Goal: Task Accomplishment & Management: Manage account settings

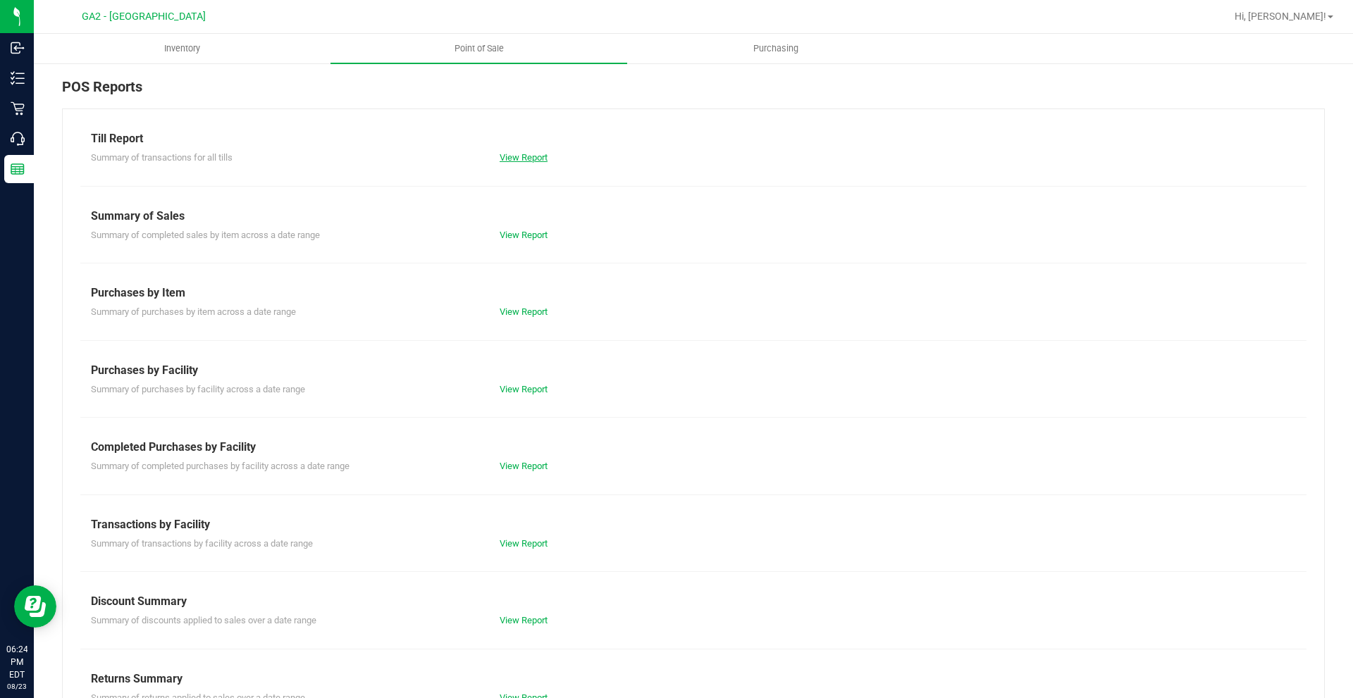
click at [515, 157] on link "View Report" at bounding box center [524, 157] width 48 height 11
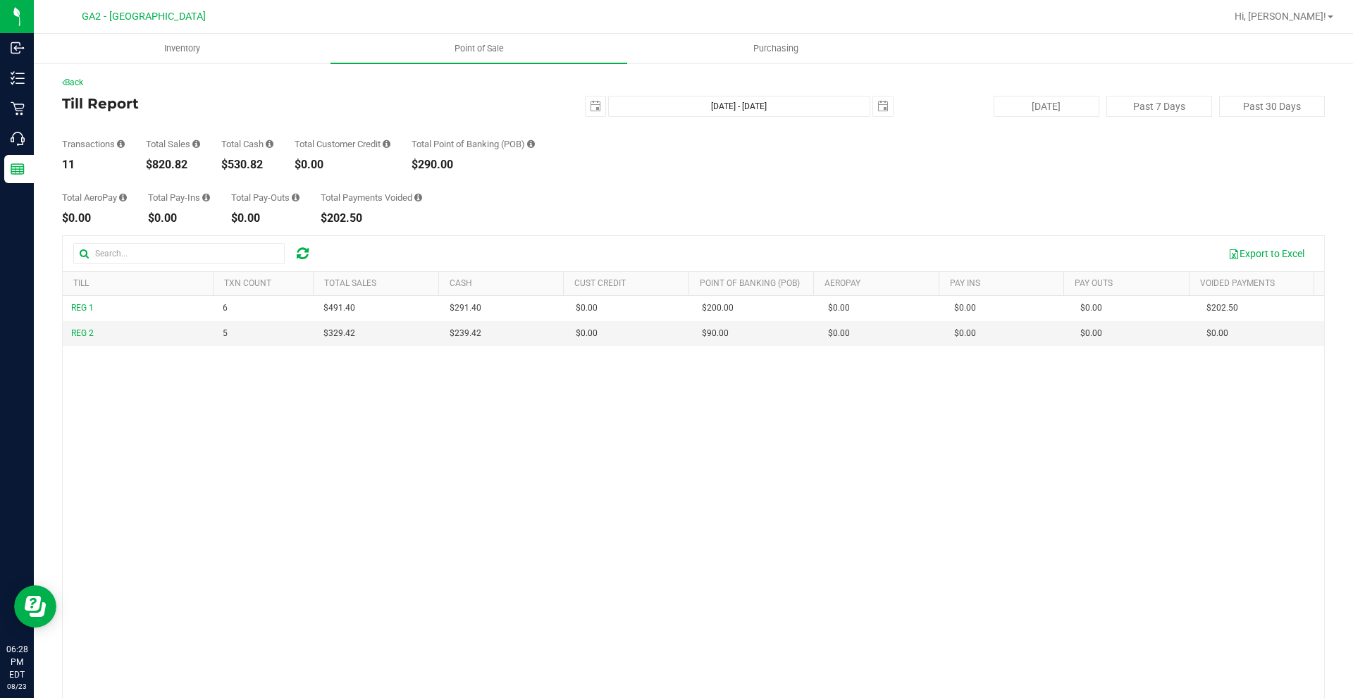
click at [531, 209] on div "Total AeroPay $0.00 Total Pay-Ins $0.00 Total Pay-Outs $0.00 Total Payments Voi…" at bounding box center [693, 198] width 1263 height 54
click at [667, 178] on div "Total AeroPay $0.00 Total Pay-Ins $0.00 Total Pay-Outs $0.00 Total Payments Voi…" at bounding box center [693, 198] width 1263 height 54
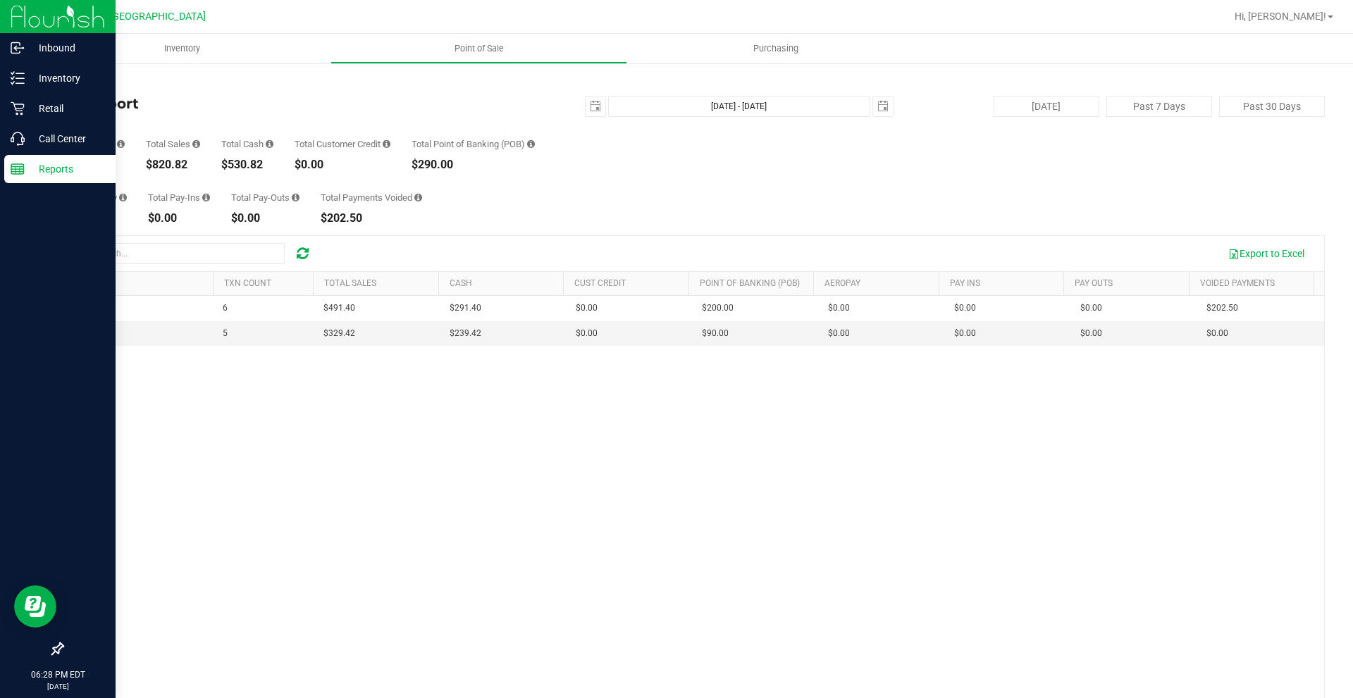
click at [45, 175] on p "Reports" at bounding box center [67, 169] width 85 height 17
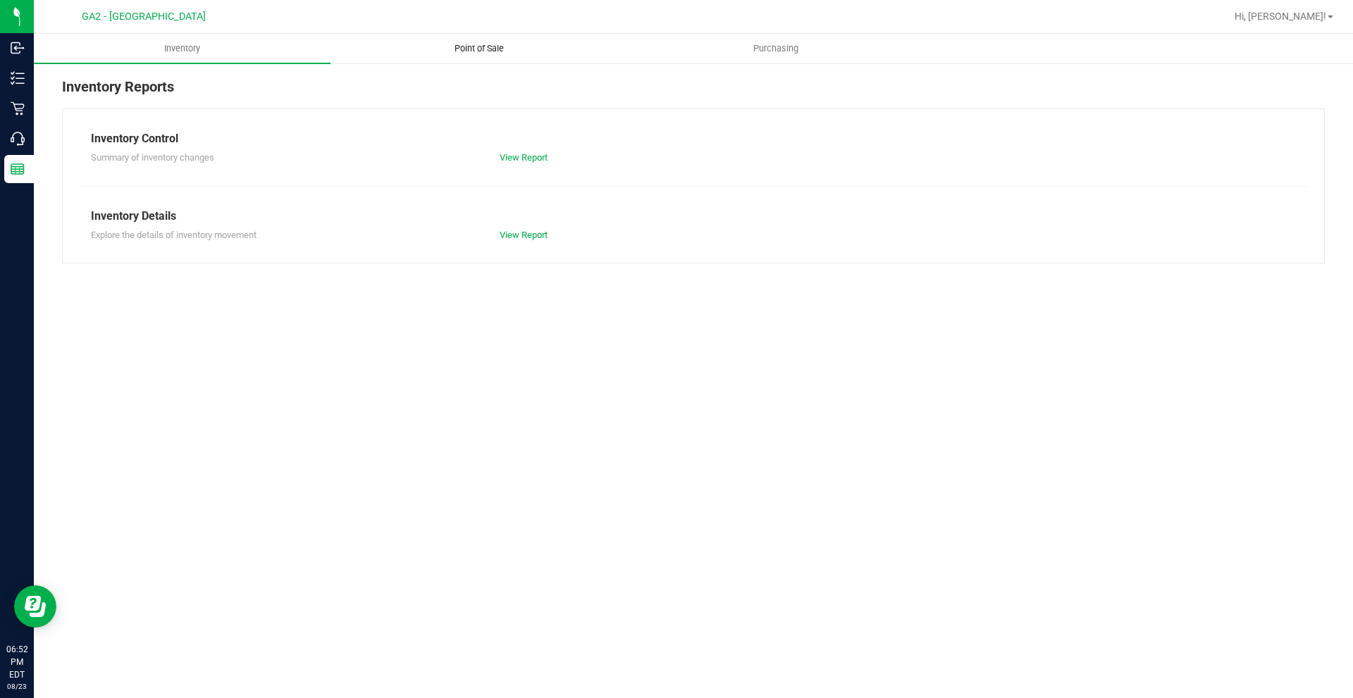
click at [469, 53] on span "Point of Sale" at bounding box center [479, 48] width 87 height 13
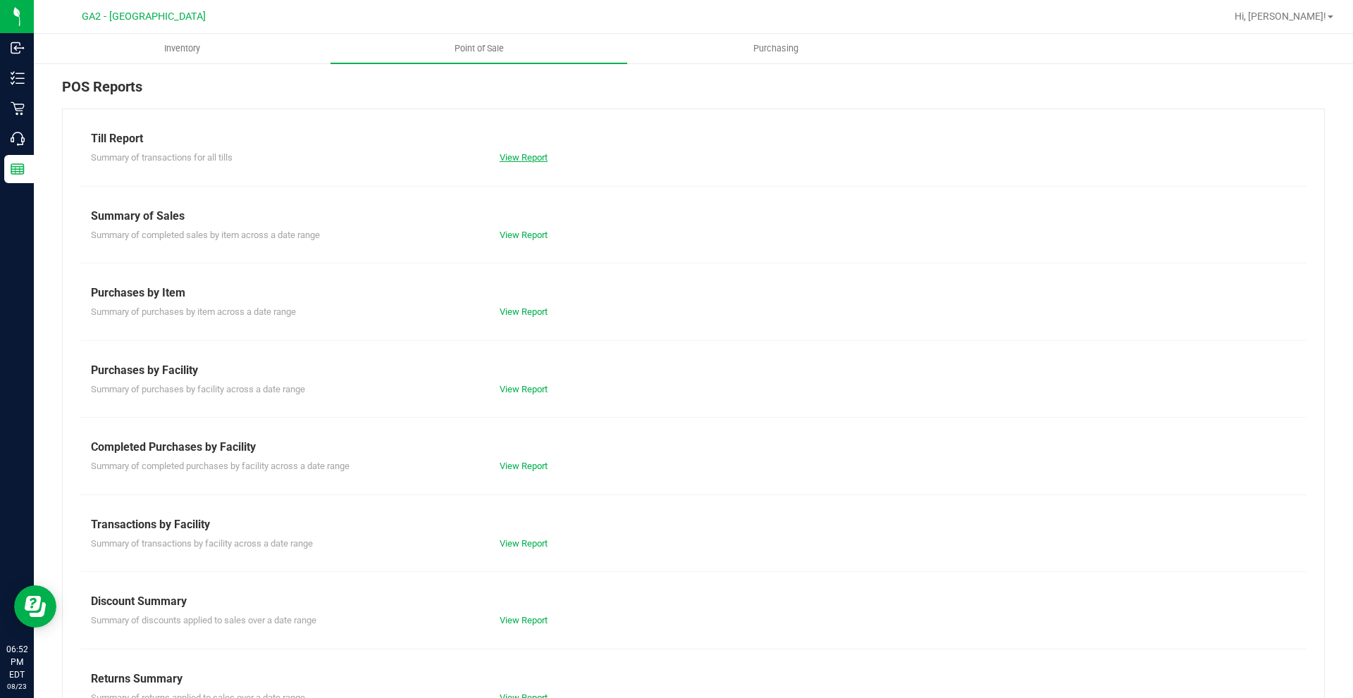
click at [511, 157] on link "View Report" at bounding box center [524, 157] width 48 height 11
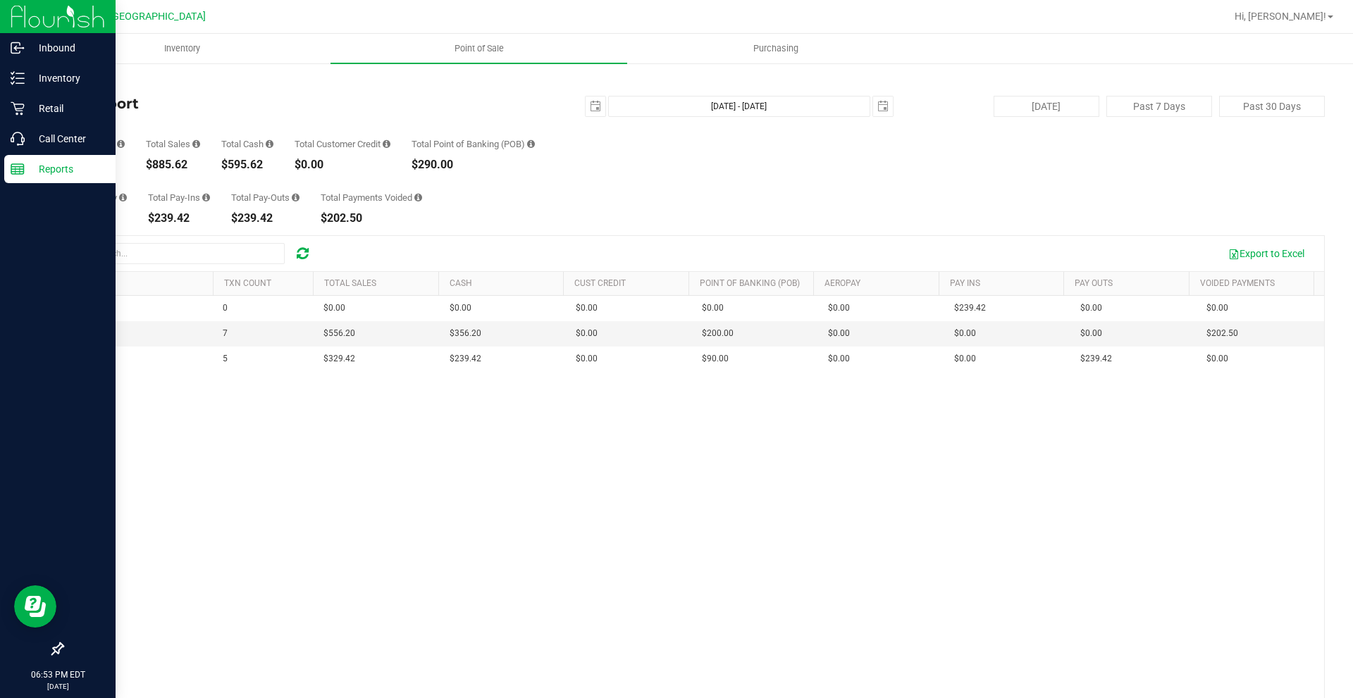
click at [35, 164] on p "Reports" at bounding box center [67, 169] width 85 height 17
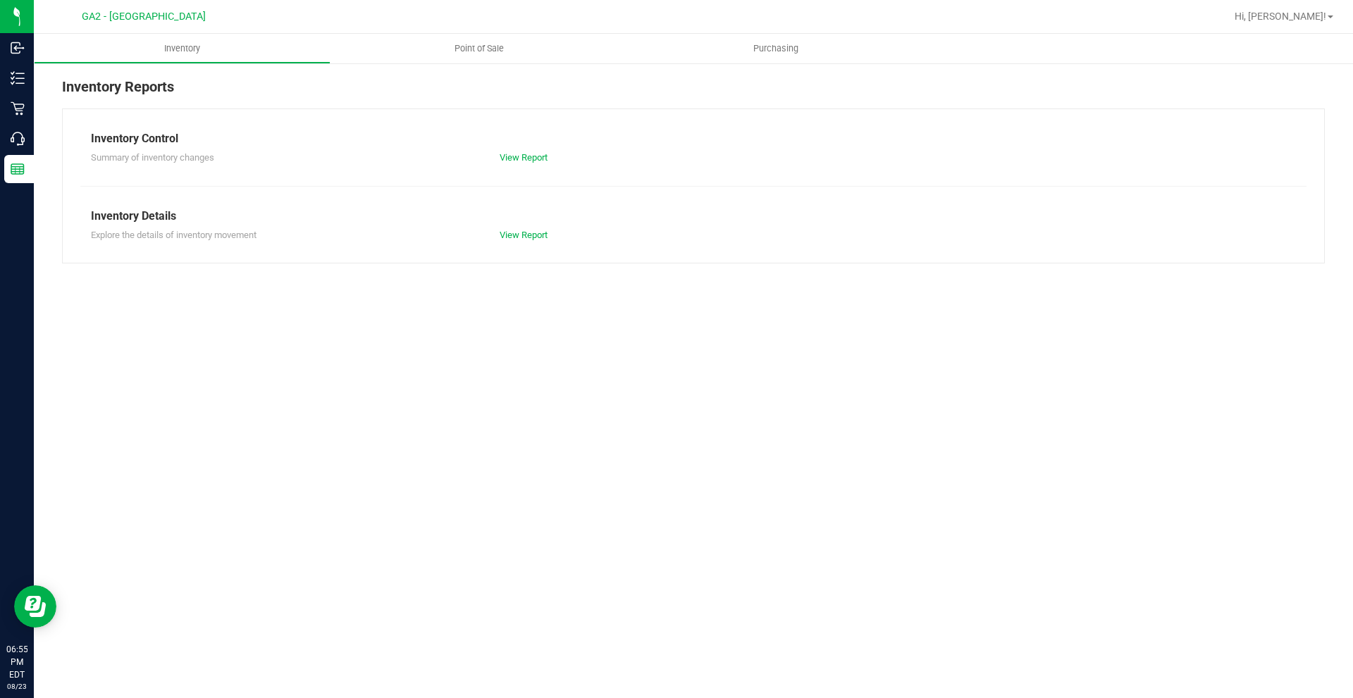
drag, startPoint x: 1341, startPoint y: 621, endPoint x: 1114, endPoint y: 616, distance: 227.0
click at [1341, 621] on div "Inventory Point of Sale Purchasing Inventory Reports Inventory Control Summary …" at bounding box center [693, 366] width 1319 height 665
click at [1182, 569] on div "Inventory Point of Sale Purchasing Inventory Reports Inventory Control Summary …" at bounding box center [693, 366] width 1319 height 665
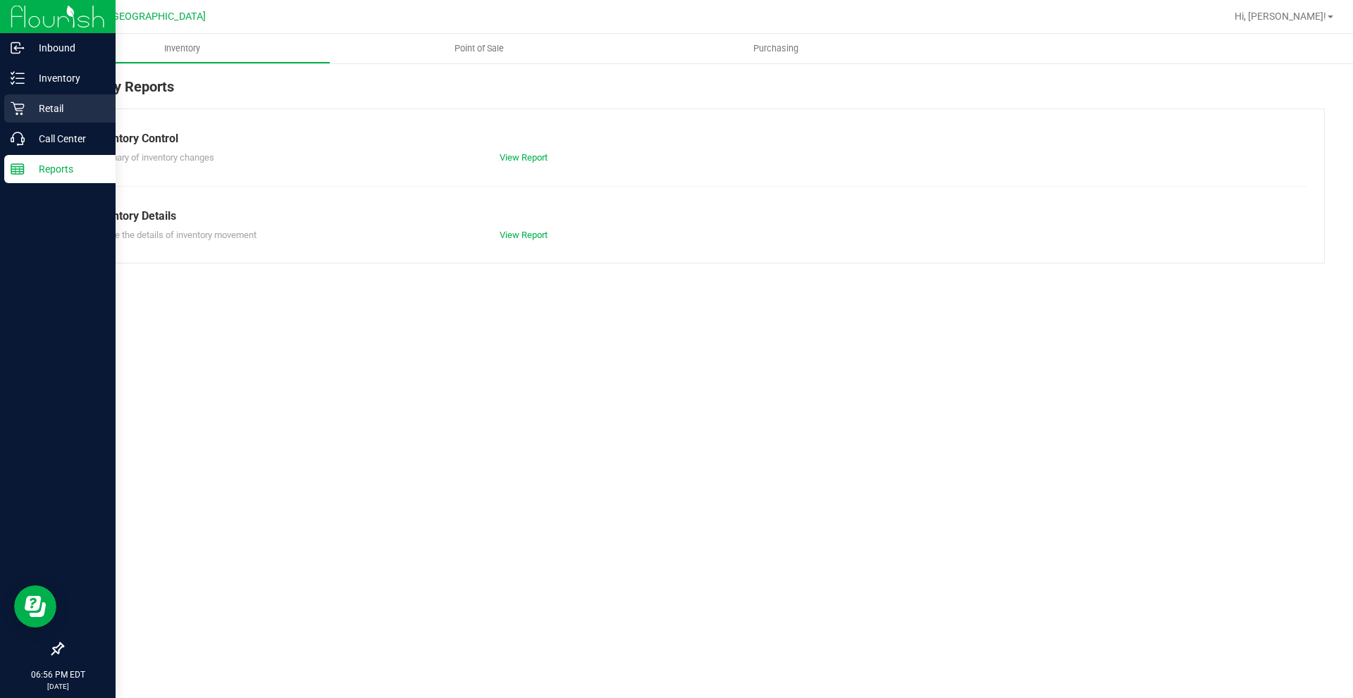
click at [56, 105] on p "Retail" at bounding box center [67, 108] width 85 height 17
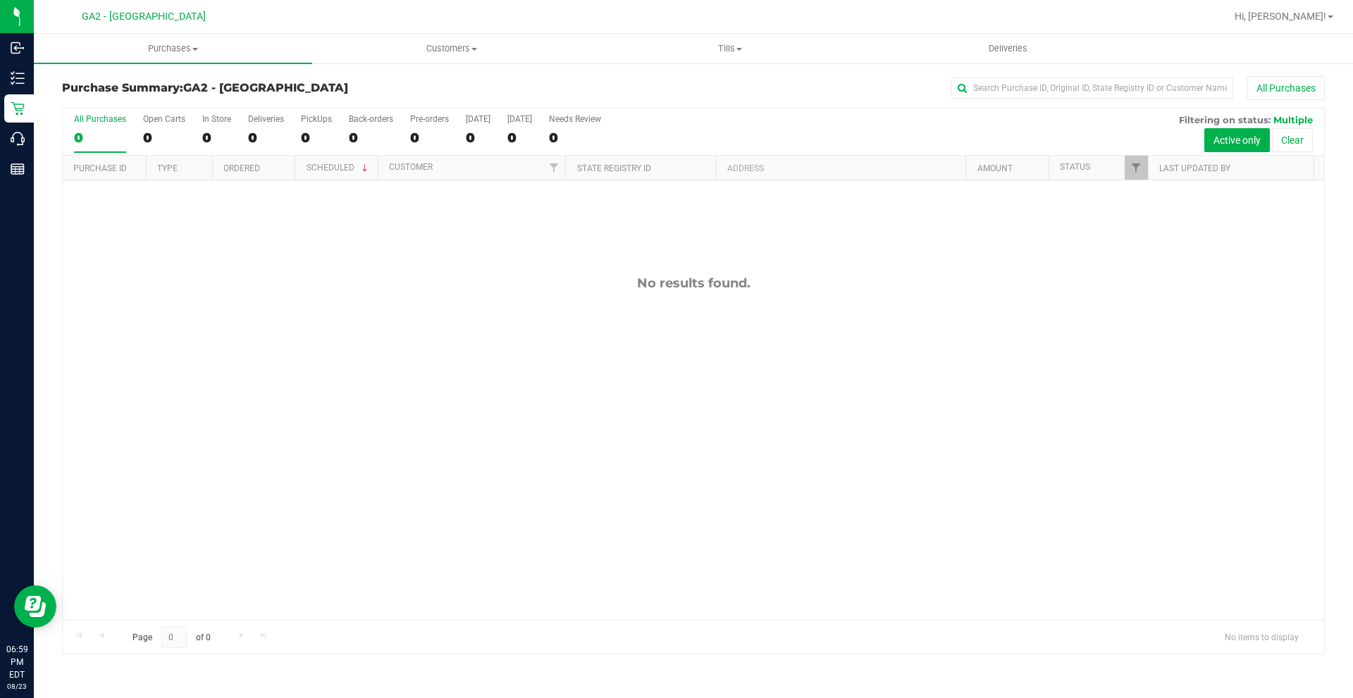
click at [944, 388] on div "No results found." at bounding box center [693, 447] width 1261 height 535
click at [990, 418] on div "No results found." at bounding box center [693, 447] width 1261 height 535
click at [735, 38] on uib-tab-heading "Tills Manage tills Reconcile e-payments" at bounding box center [729, 49] width 277 height 28
click at [679, 90] on span "Manage tills" at bounding box center [638, 85] width 95 height 12
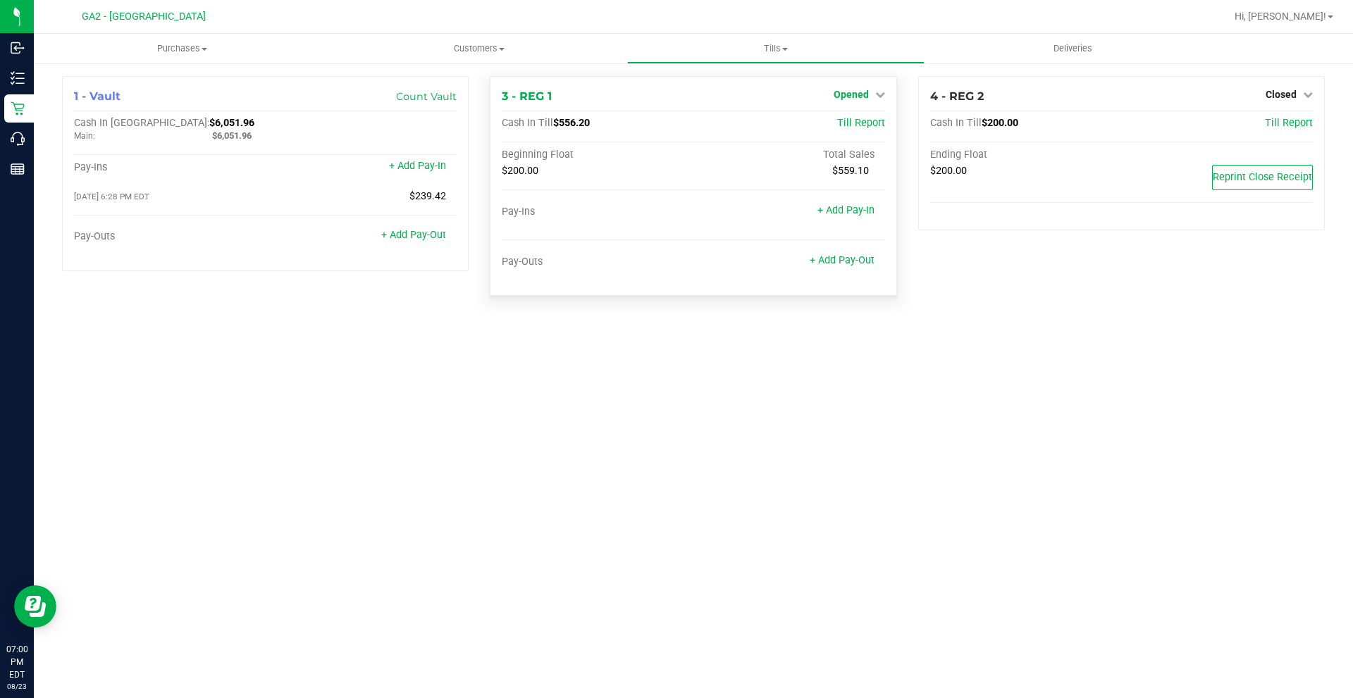
click at [868, 96] on span "Opened" at bounding box center [851, 94] width 35 height 11
click at [863, 128] on link "Close Till" at bounding box center [853, 123] width 38 height 11
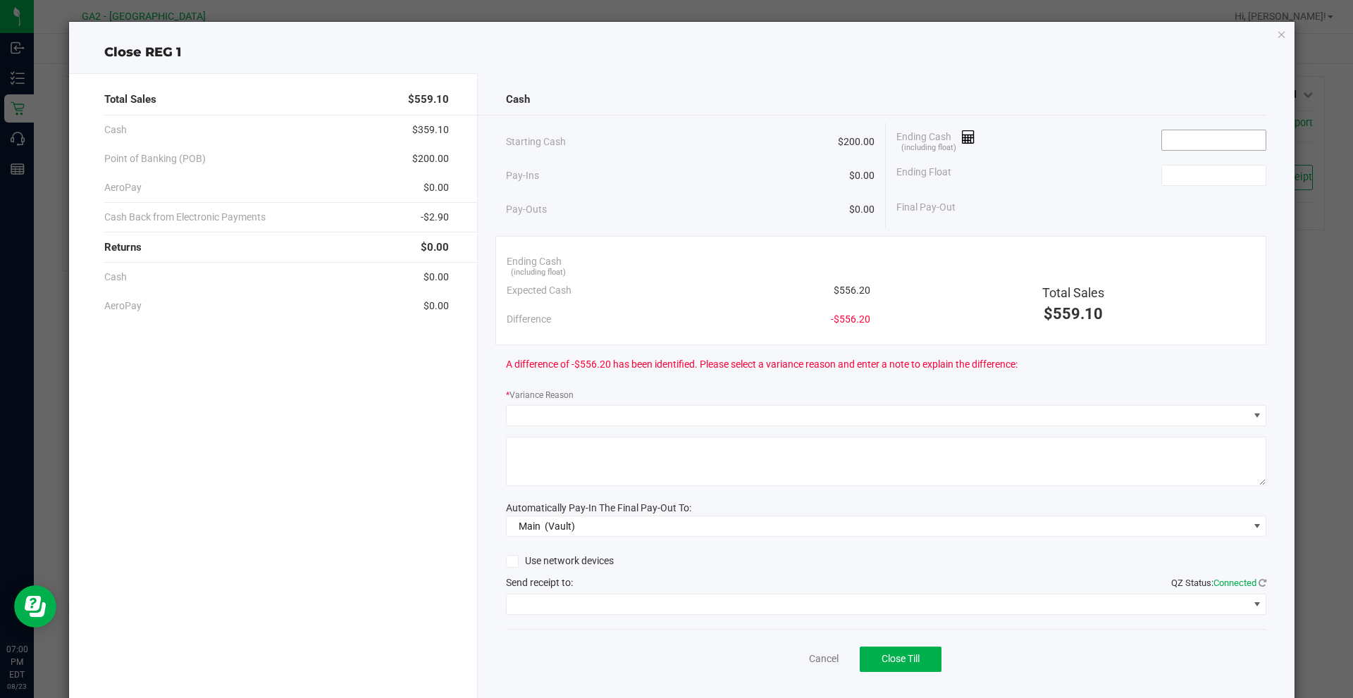
click at [1177, 137] on input at bounding box center [1214, 140] width 104 height 20
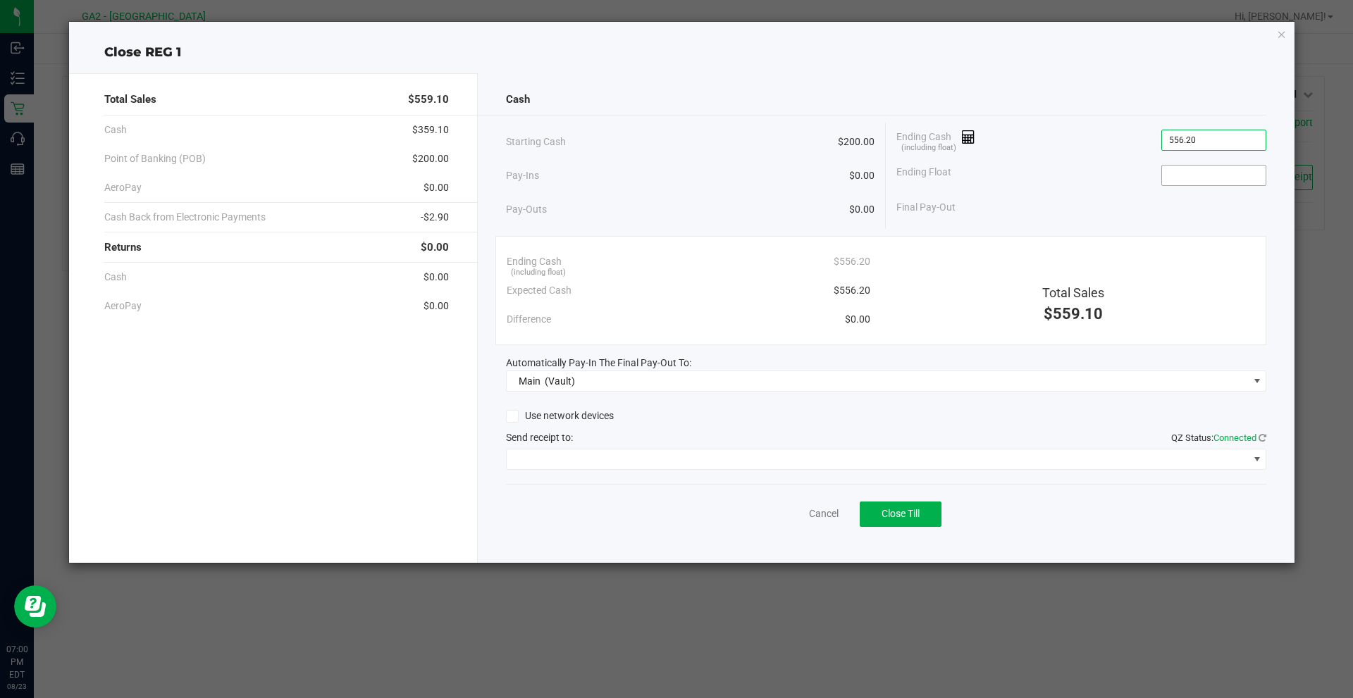
type input "$556.20"
click at [1197, 175] on input at bounding box center [1214, 176] width 104 height 20
type input "$200.00"
click at [580, 454] on span at bounding box center [878, 460] width 742 height 20
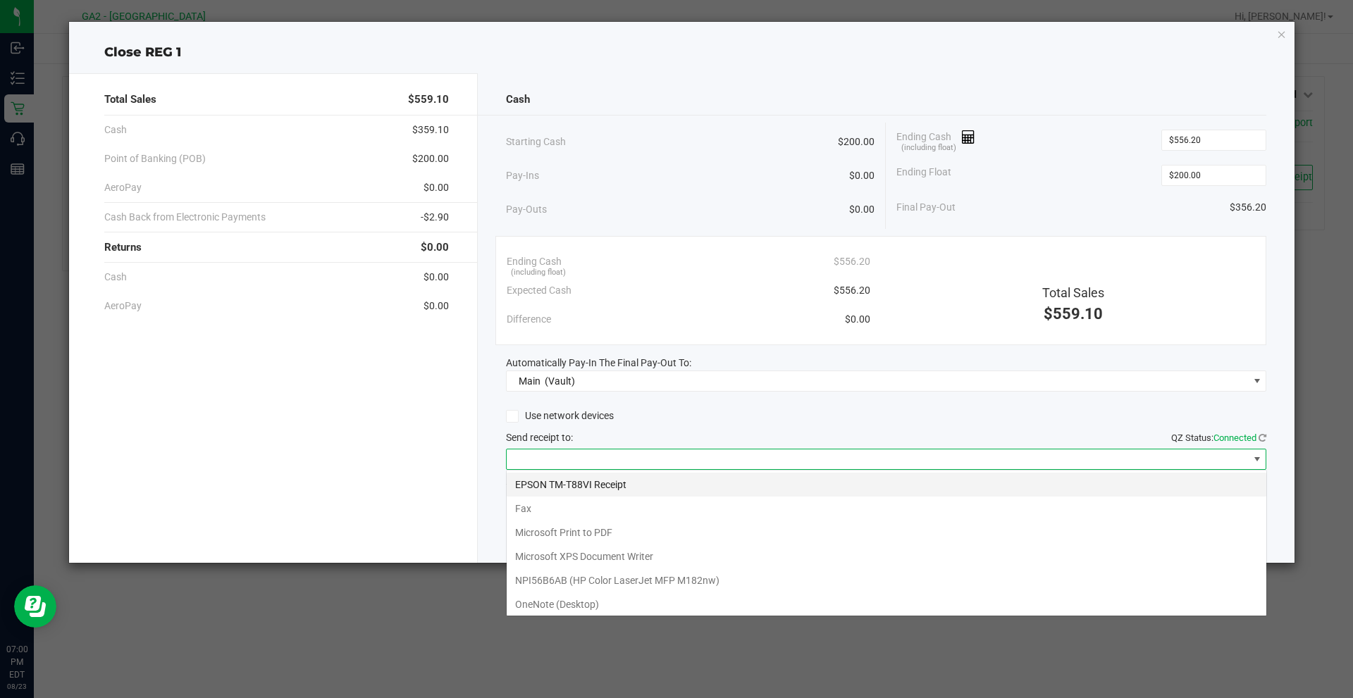
scroll to position [21, 760]
click at [615, 479] on Receipt "EPSON TM-T88VI Receipt" at bounding box center [887, 485] width 760 height 24
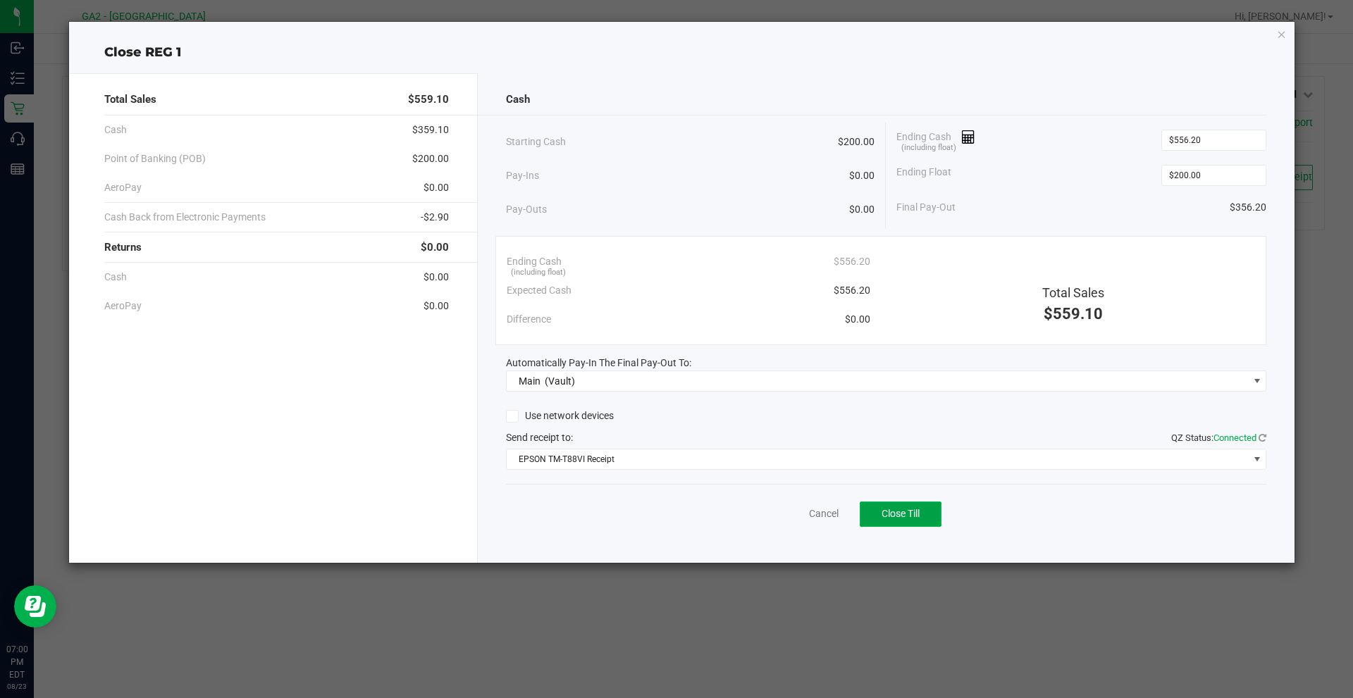
click at [911, 513] on span "Close Till" at bounding box center [901, 513] width 38 height 11
click at [1277, 37] on icon "button" at bounding box center [1282, 33] width 10 height 17
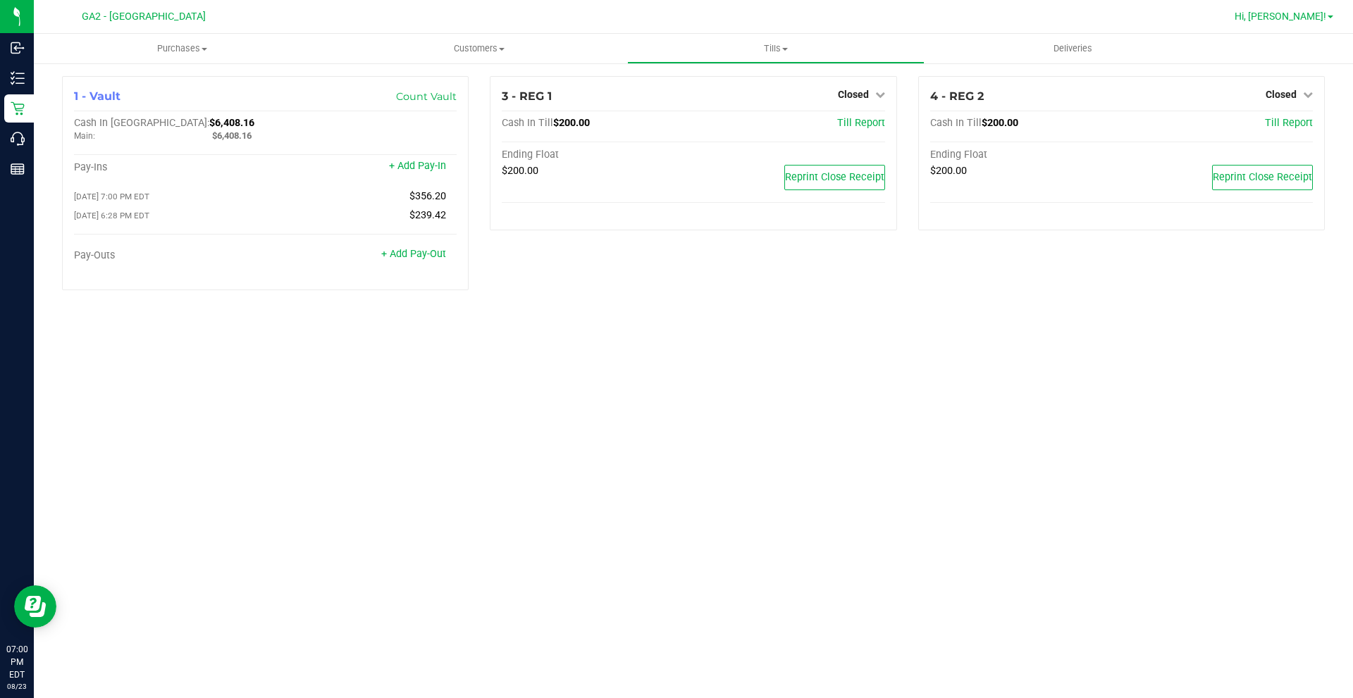
click at [1317, 19] on span "Hi, [PERSON_NAME]!" at bounding box center [1281, 16] width 92 height 11
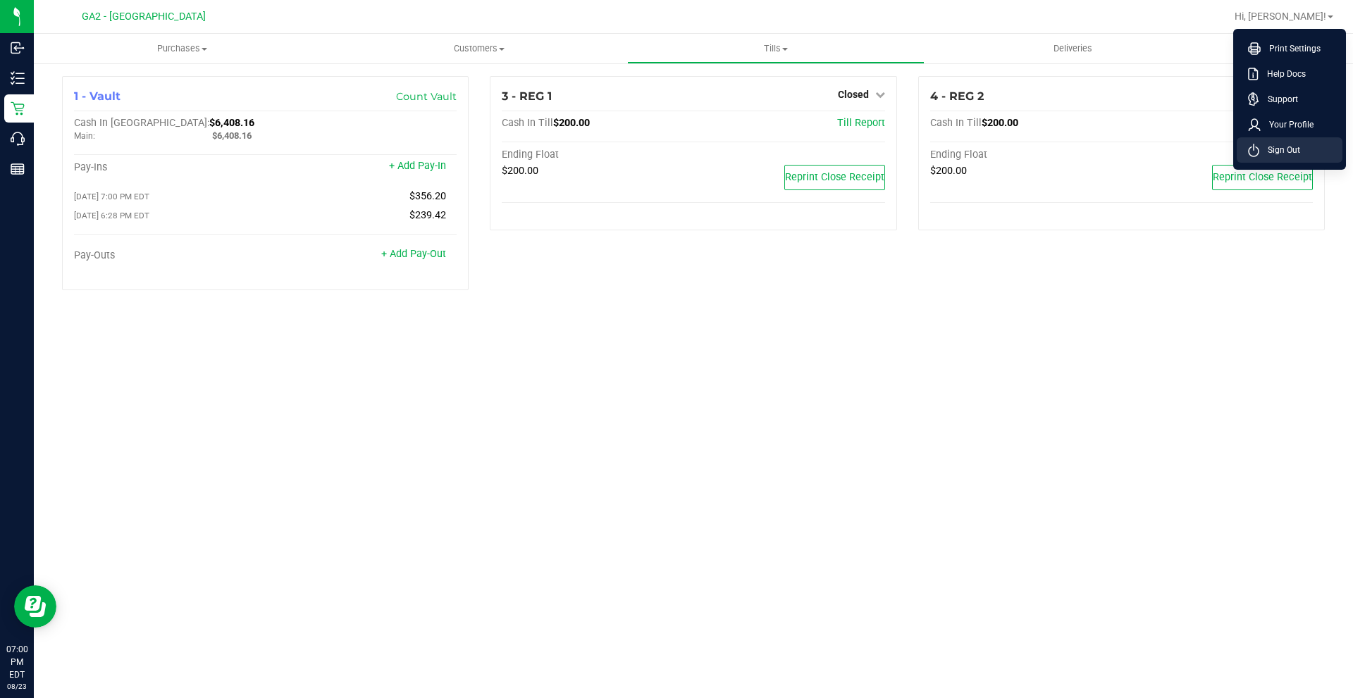
click at [1287, 152] on span "Sign Out" at bounding box center [1279, 150] width 41 height 14
